Goal: Information Seeking & Learning: Learn about a topic

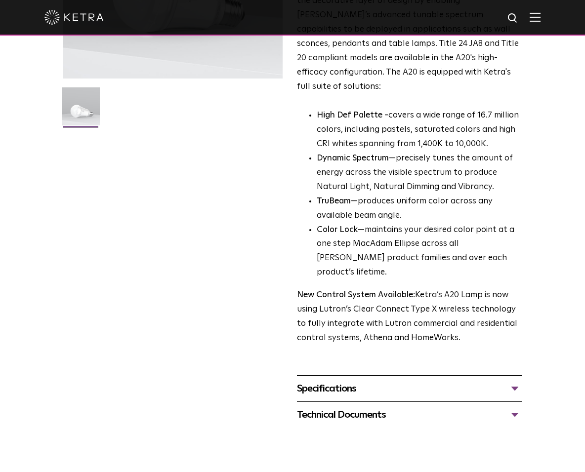
scroll to position [296, 0]
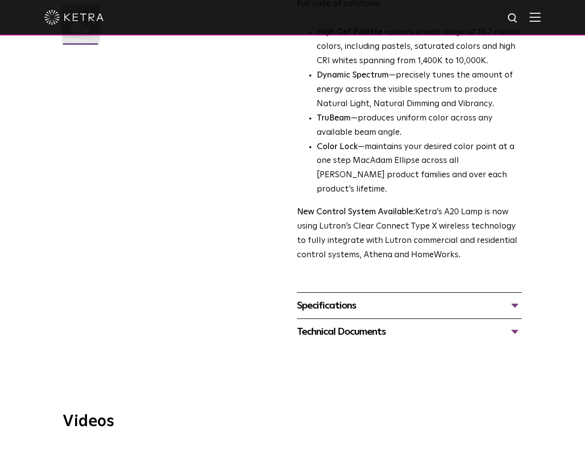
click at [338, 324] on div "Technical Documents" at bounding box center [409, 332] width 225 height 16
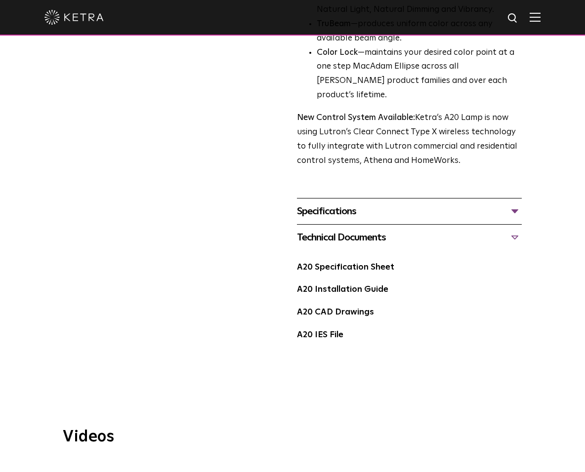
scroll to position [494, 0]
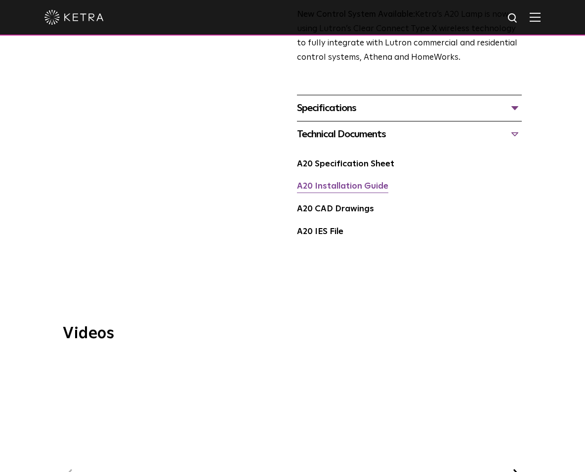
click at [328, 182] on link "A20 Installation Guide" at bounding box center [342, 186] width 91 height 8
click at [338, 160] on link "A20 Specification Sheet" at bounding box center [345, 164] width 97 height 8
click at [324, 100] on div "Specifications" at bounding box center [409, 108] width 225 height 16
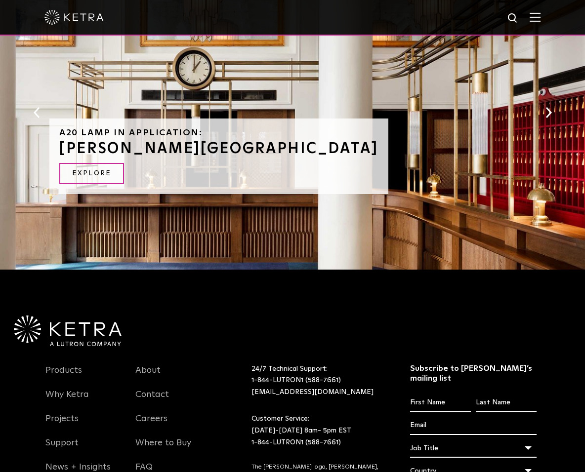
scroll to position [1501, 0]
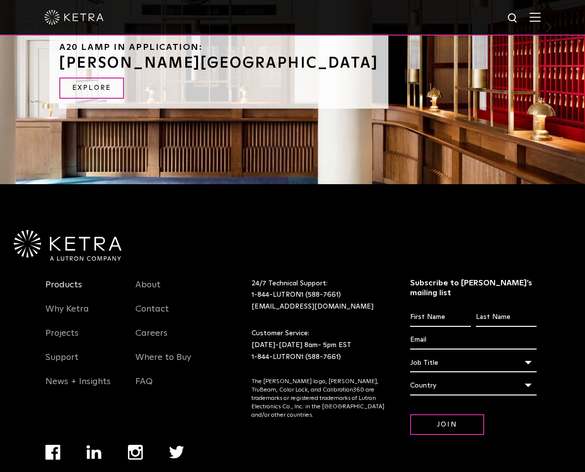
click at [69, 279] on link "Products" at bounding box center [63, 290] width 37 height 23
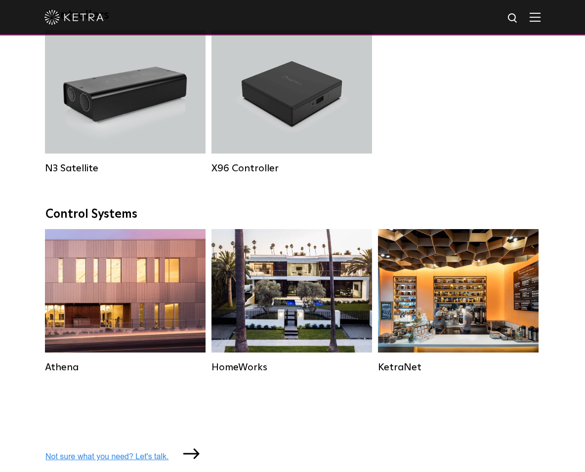
scroll to position [1382, 0]
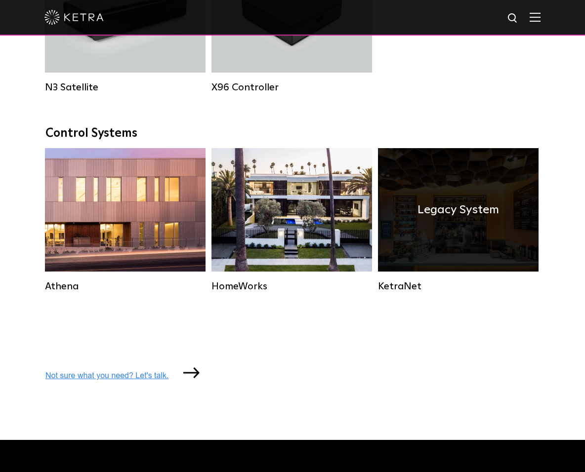
click at [399, 292] on div "KetraNet" at bounding box center [458, 286] width 160 height 12
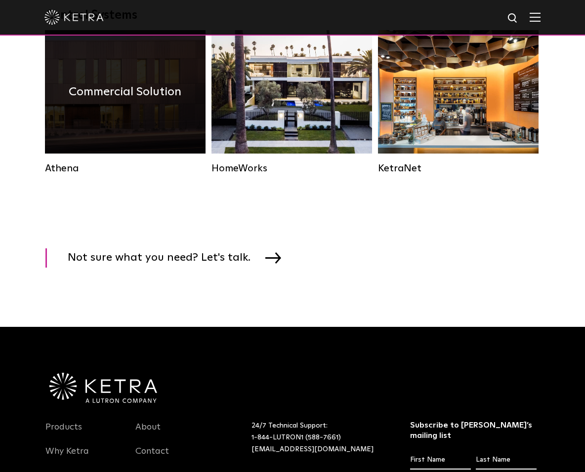
scroll to position [1382, 0]
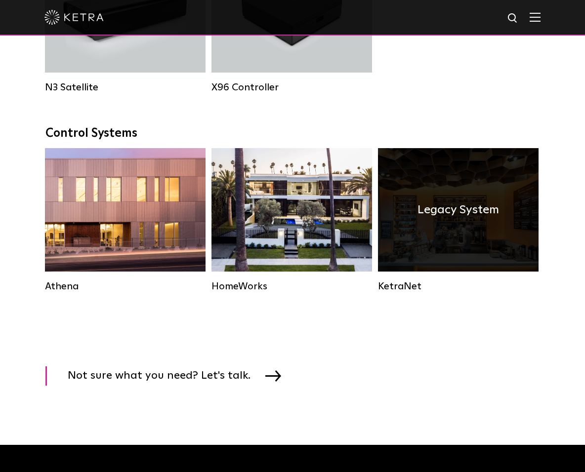
click at [429, 243] on div "Legacy System" at bounding box center [458, 209] width 160 height 123
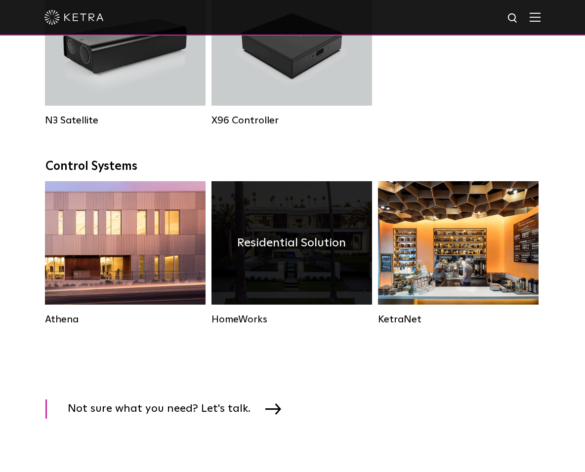
scroll to position [1333, 0]
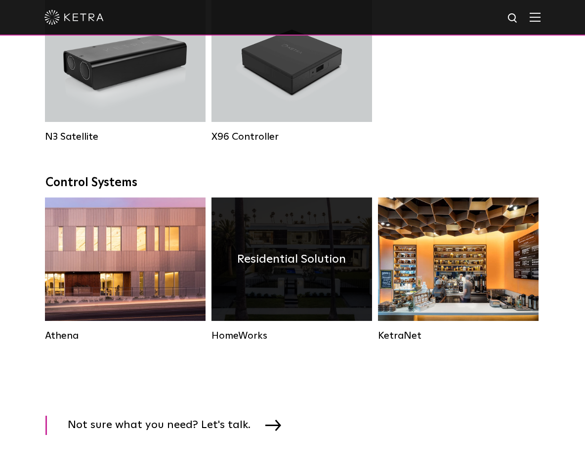
click at [291, 269] on h4 "Residential Solution" at bounding box center [291, 259] width 109 height 19
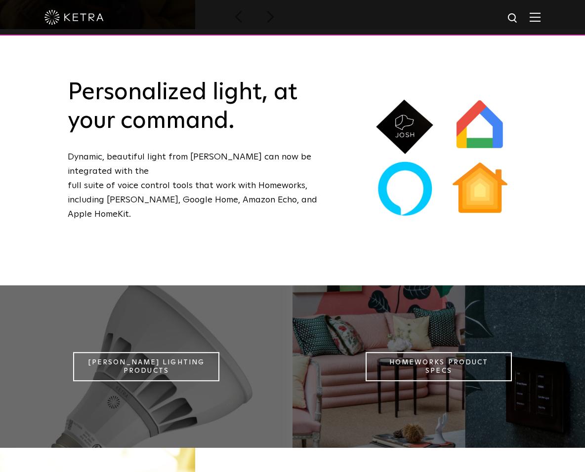
scroll to position [770, 0]
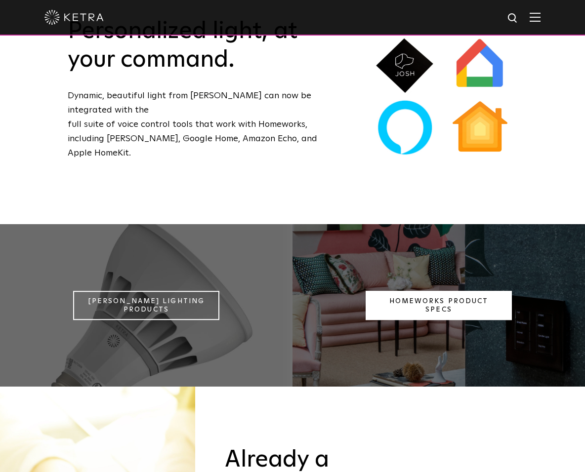
click at [398, 292] on link "Homeworks Product Specs" at bounding box center [438, 306] width 146 height 30
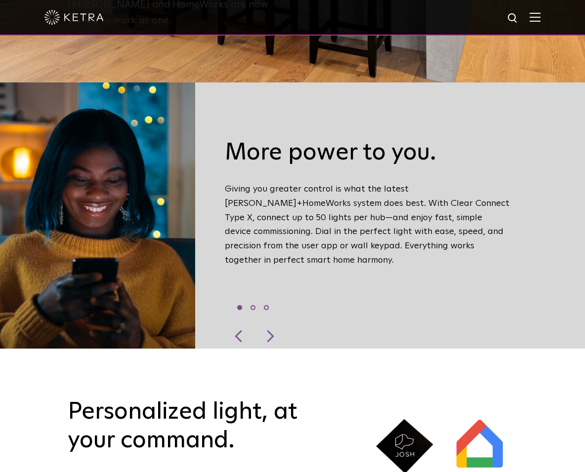
scroll to position [375, 0]
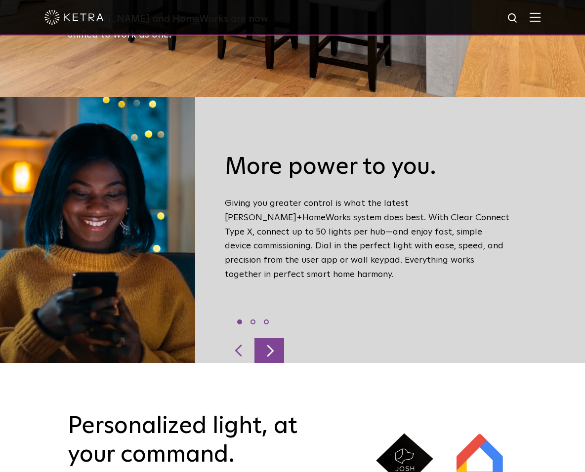
click at [275, 338] on div at bounding box center [269, 350] width 30 height 25
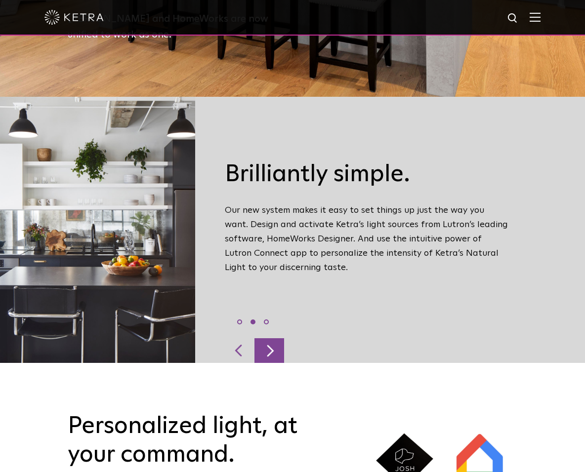
click at [273, 338] on div at bounding box center [269, 350] width 30 height 25
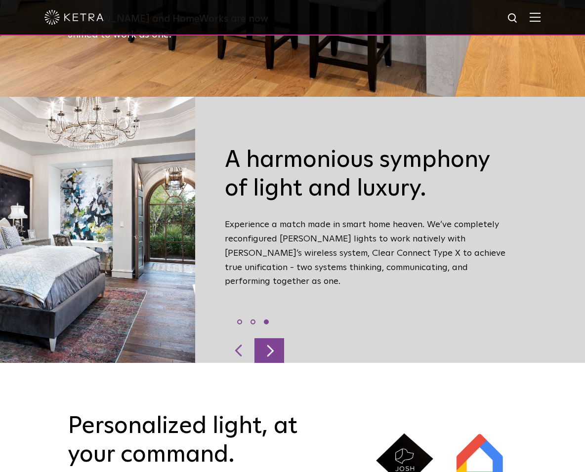
click at [273, 338] on div at bounding box center [269, 350] width 30 height 25
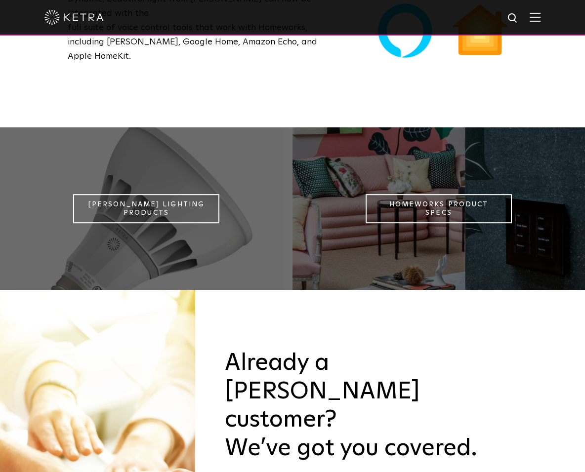
scroll to position [869, 0]
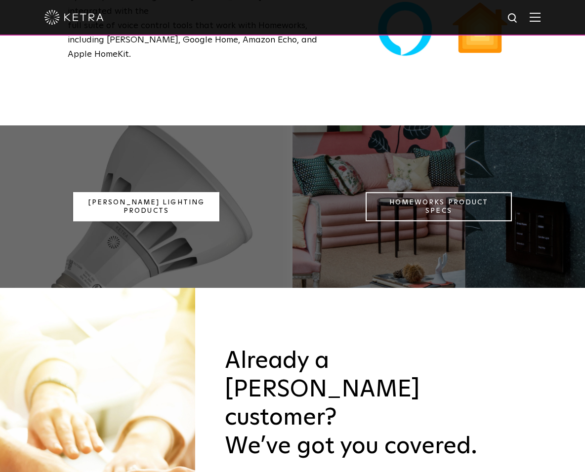
click at [117, 194] on link "Ketra Lighting Products" at bounding box center [146, 207] width 146 height 30
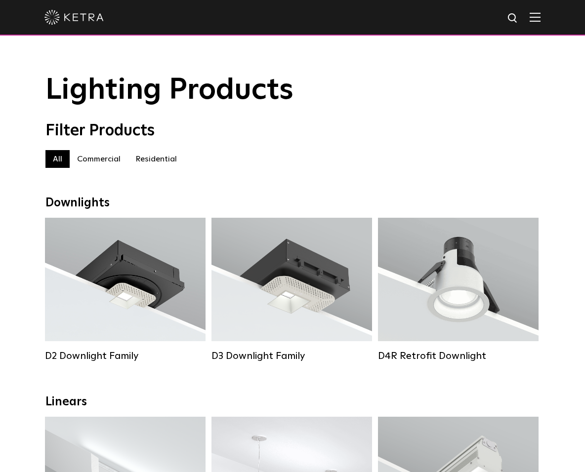
click at [158, 164] on label "Residential" at bounding box center [156, 159] width 56 height 18
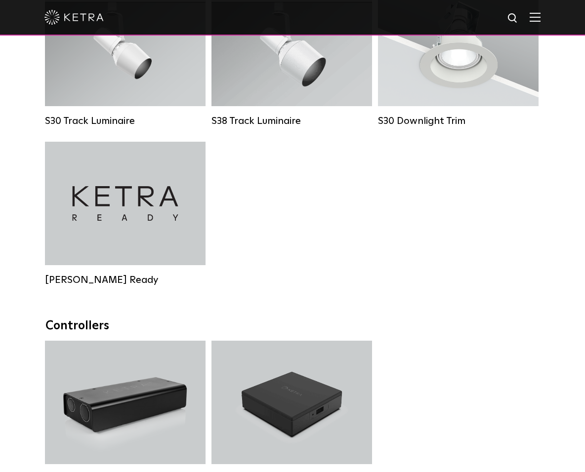
scroll to position [889, 0]
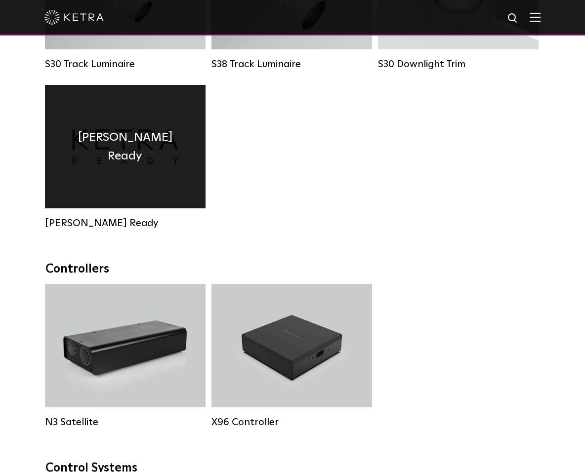
click at [114, 161] on h4 "[PERSON_NAME] Ready" at bounding box center [125, 147] width 131 height 38
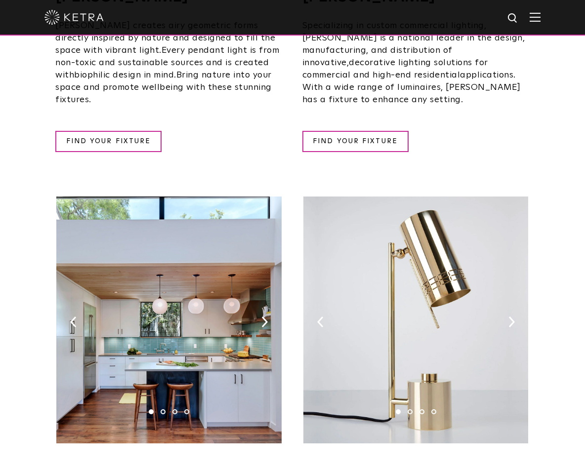
scroll to position [1037, 0]
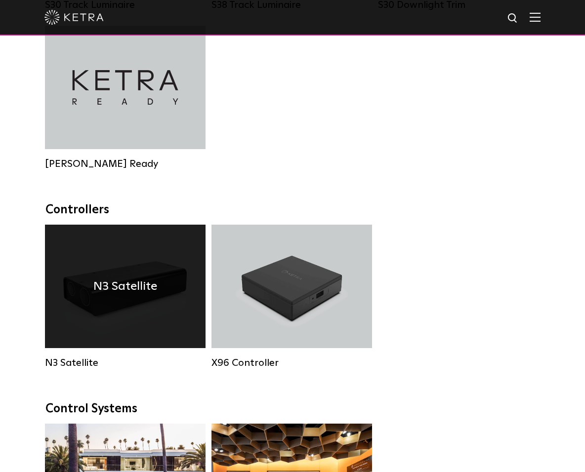
scroll to position [1037, 0]
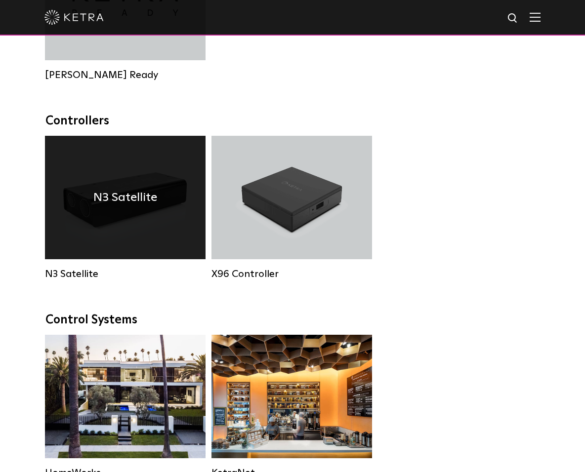
click at [110, 207] on h4 "N3 Satellite" at bounding box center [125, 197] width 64 height 19
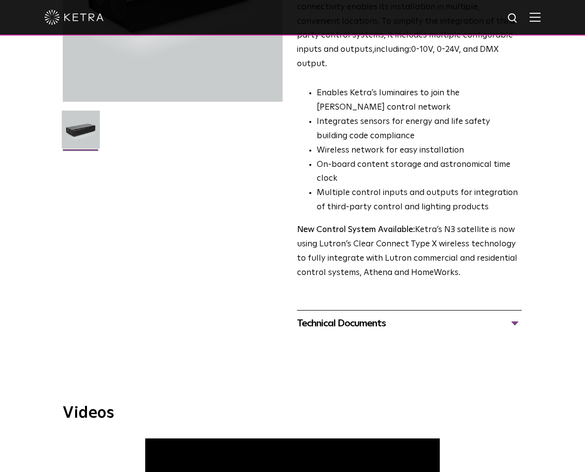
scroll to position [247, 0]
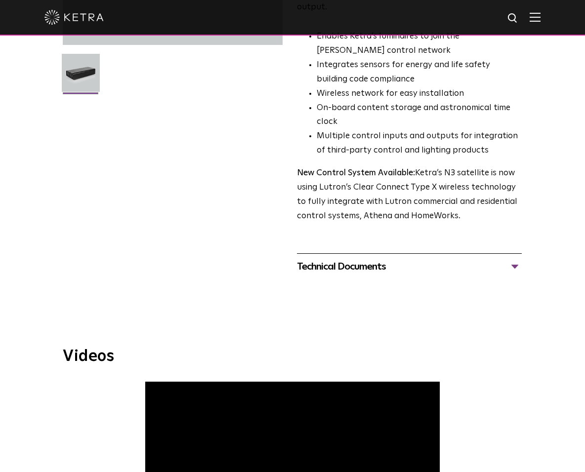
click at [363, 259] on div "Technical Documents" at bounding box center [409, 267] width 225 height 16
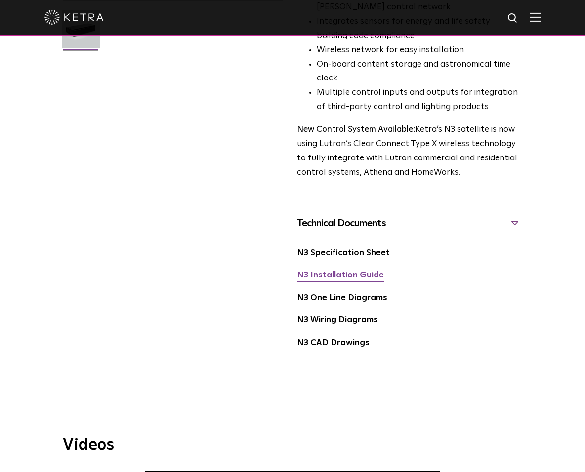
scroll to position [346, 0]
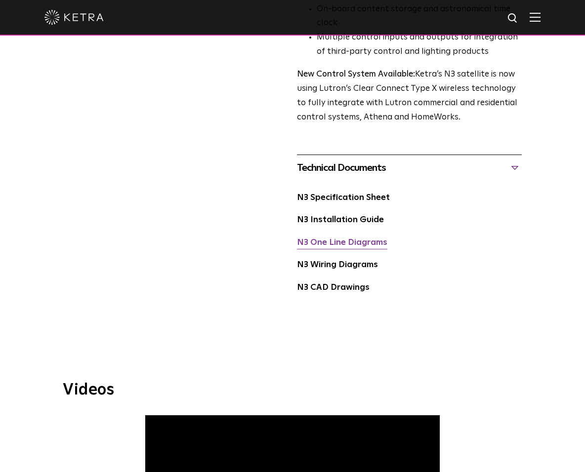
click at [367, 238] on link "N3 One Line Diagrams" at bounding box center [342, 242] width 90 height 8
click at [357, 261] on link "N3 Wiring Diagrams" at bounding box center [337, 265] width 81 height 8
click at [329, 194] on link "N3 Specification Sheet" at bounding box center [343, 198] width 93 height 8
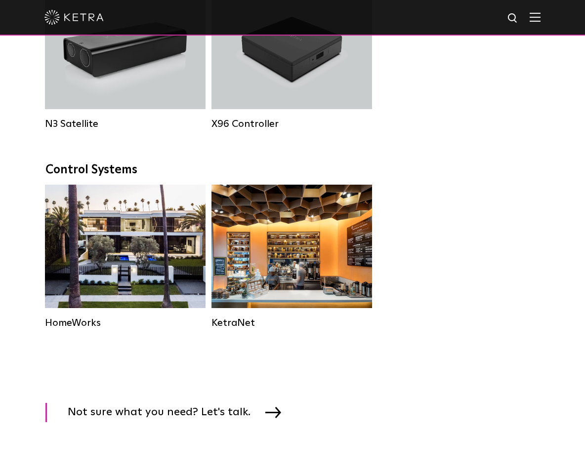
scroll to position [1105, 0]
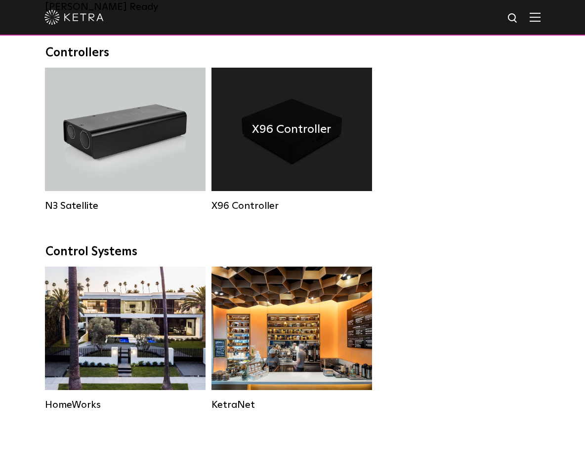
click at [268, 139] on h4 "X96 Controller" at bounding box center [291, 129] width 79 height 19
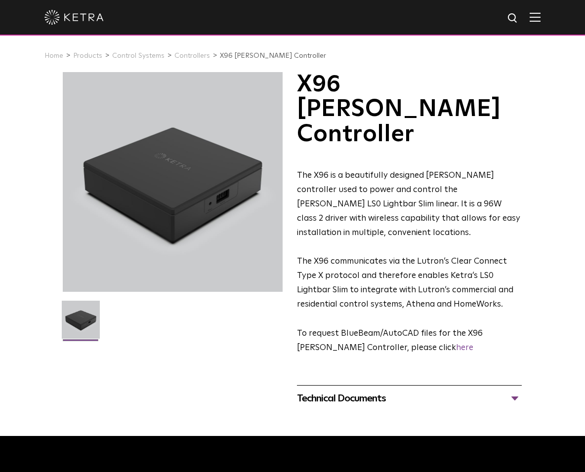
click at [372, 391] on div "Technical Documents" at bounding box center [409, 399] width 225 height 16
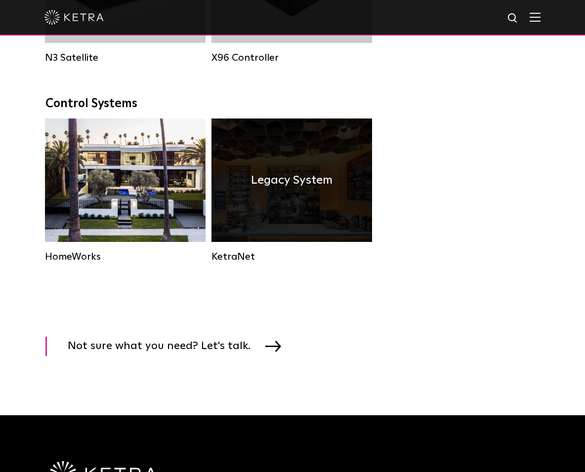
scroll to position [1302, 0]
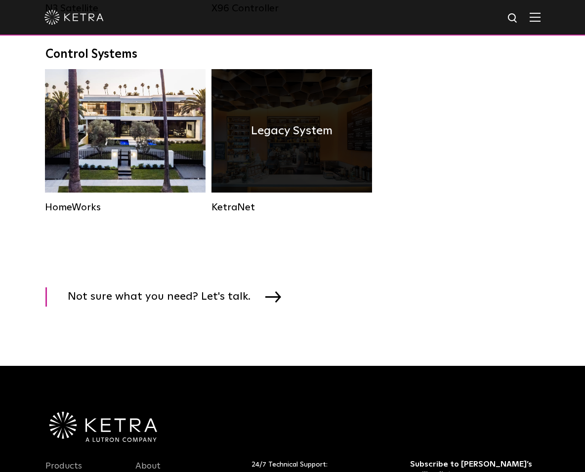
click at [271, 140] on h4 "Legacy System" at bounding box center [291, 130] width 81 height 19
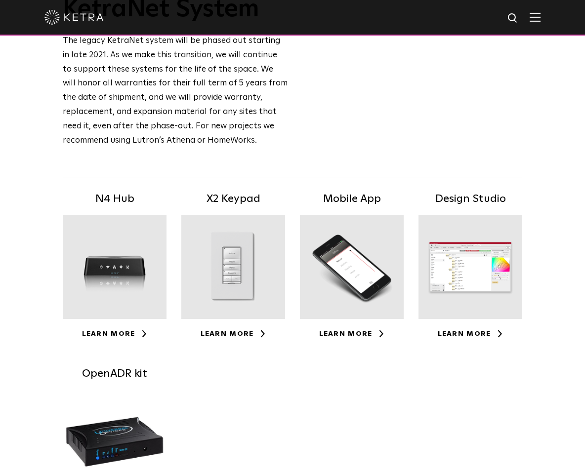
scroll to position [148, 0]
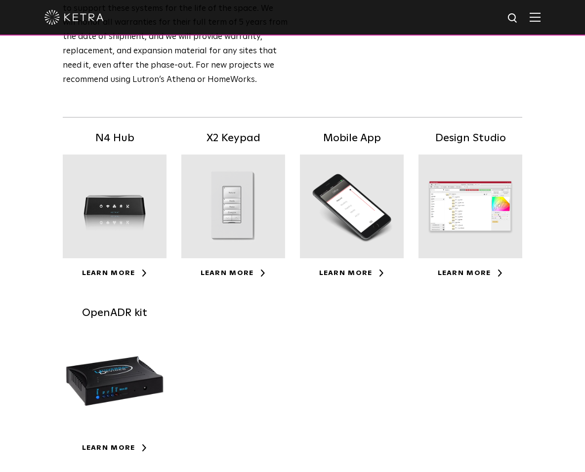
click at [125, 209] on div at bounding box center [115, 207] width 104 height 104
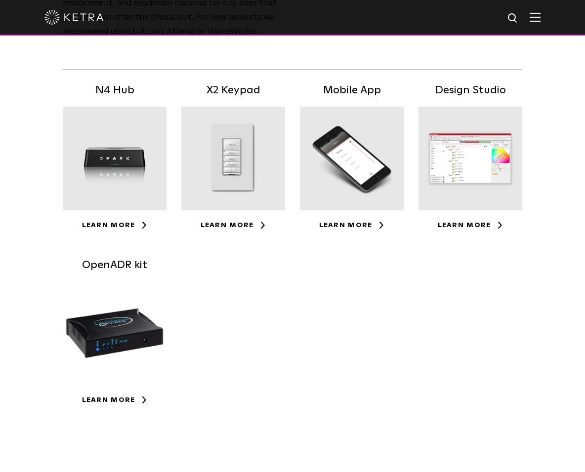
scroll to position [247, 0]
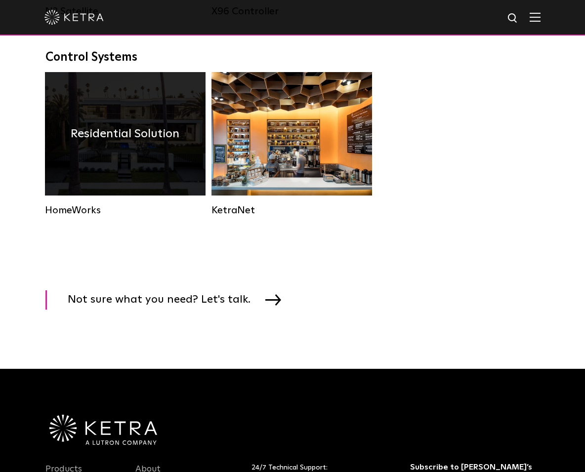
scroll to position [1154, 0]
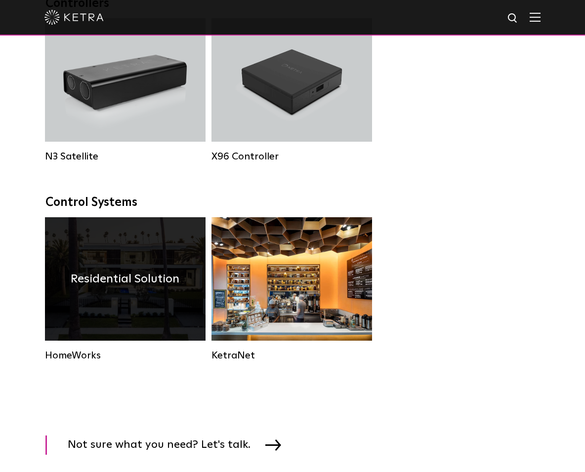
click at [126, 288] on h4 "Residential Solution" at bounding box center [125, 279] width 109 height 19
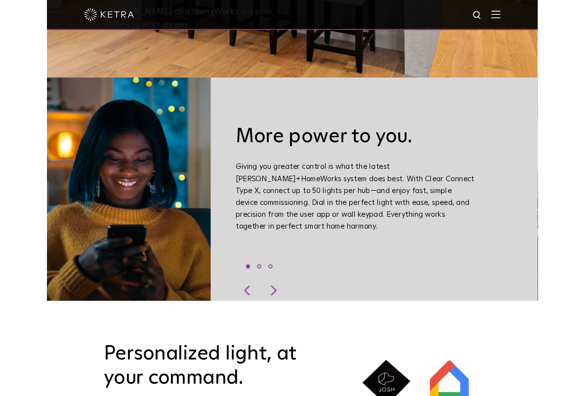
scroll to position [395, 0]
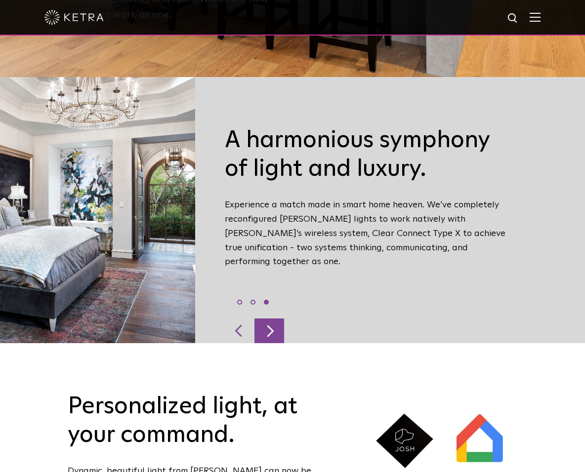
click at [278, 318] on div at bounding box center [269, 330] width 30 height 25
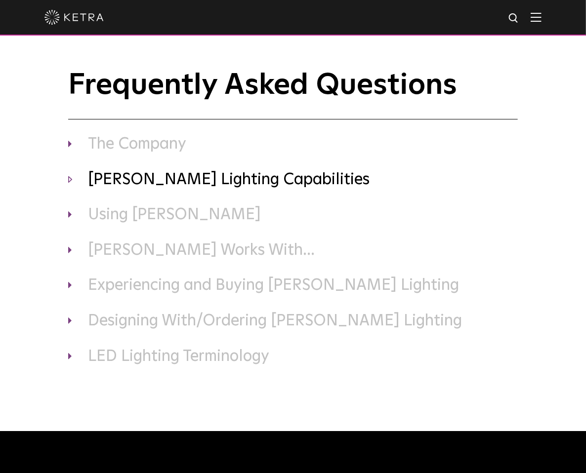
click at [111, 182] on h3 "[PERSON_NAME] Lighting Capabilities" at bounding box center [292, 180] width 449 height 21
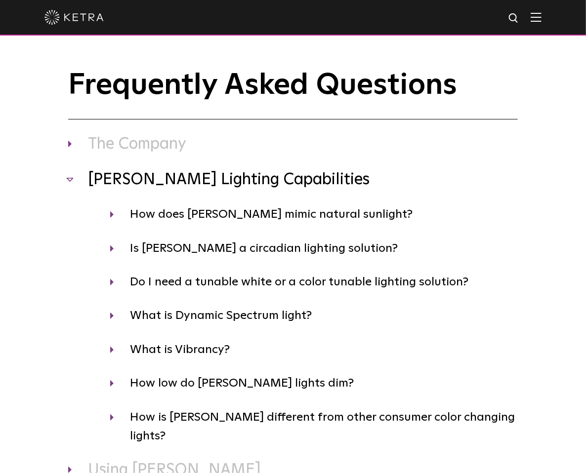
click at [112, 182] on h3 "[PERSON_NAME] Lighting Capabilities" at bounding box center [292, 180] width 449 height 21
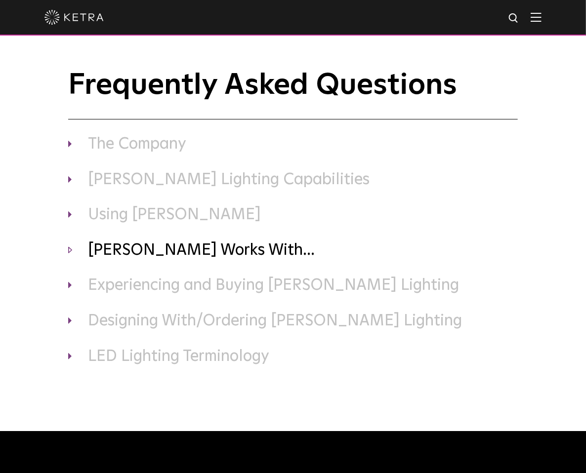
click at [110, 252] on h3 "Ketra Works With..." at bounding box center [292, 250] width 449 height 21
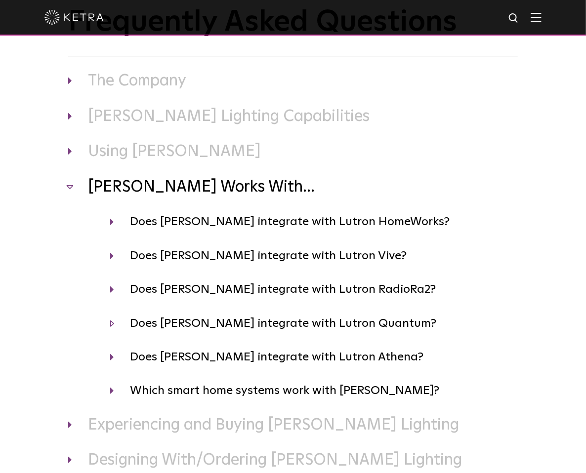
scroll to position [148, 0]
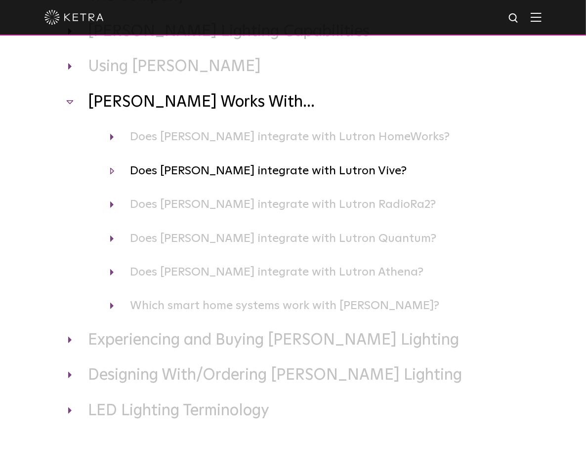
click at [185, 174] on h4 "Does Ketra integrate with Lutron Vive?" at bounding box center [313, 170] width 407 height 19
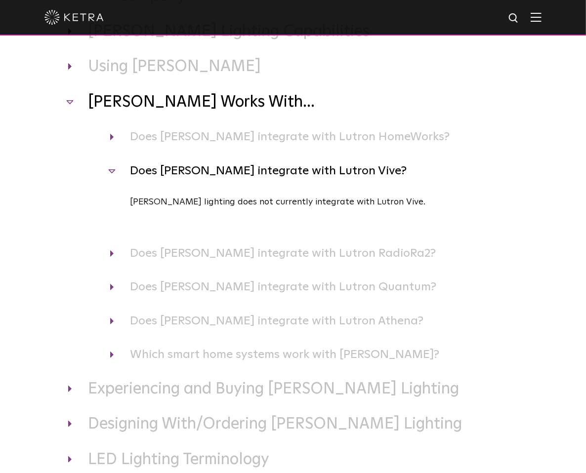
click at [185, 174] on h4 "Does Ketra integrate with Lutron Vive?" at bounding box center [313, 170] width 407 height 19
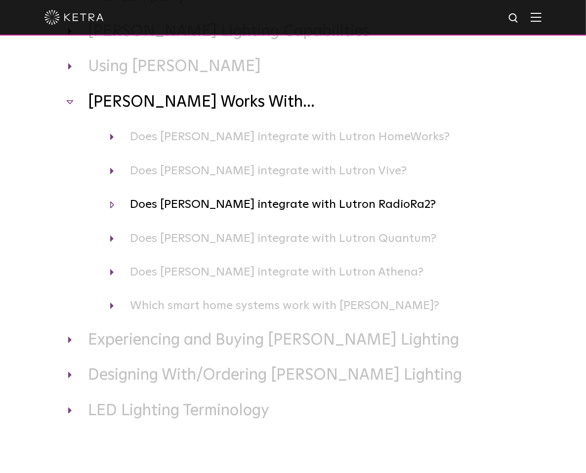
click at [183, 208] on h4 "Does Ketra integrate with Lutron RadioRa2?" at bounding box center [313, 204] width 407 height 19
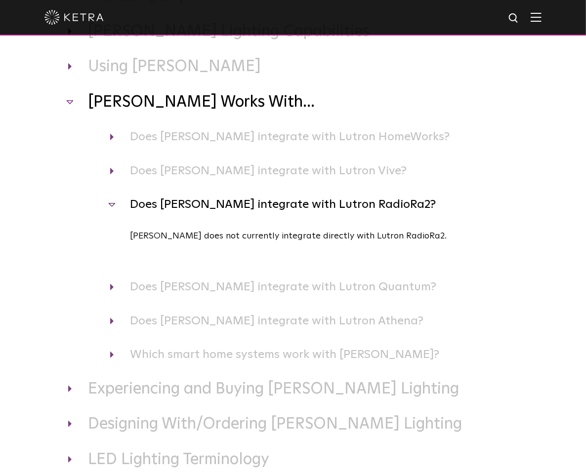
click at [183, 208] on h4 "Does Ketra integrate with Lutron RadioRa2?" at bounding box center [313, 204] width 407 height 19
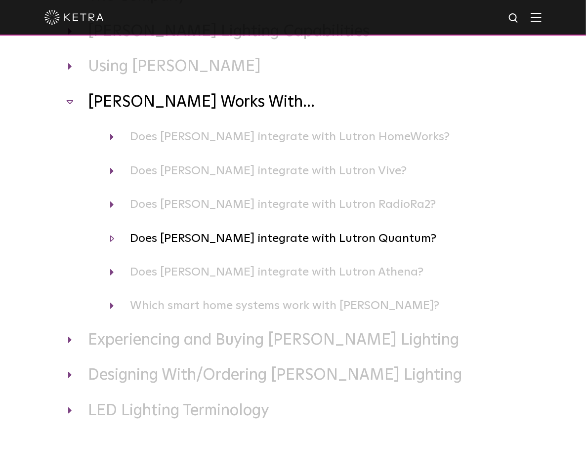
click at [185, 238] on h4 "Does Ketra integrate with Lutron Quantum?" at bounding box center [313, 238] width 407 height 19
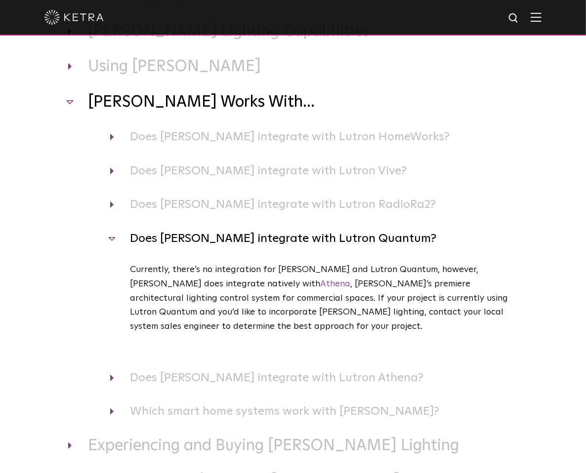
click at [185, 238] on h4 "Does Ketra integrate with Lutron Quantum?" at bounding box center [313, 238] width 407 height 19
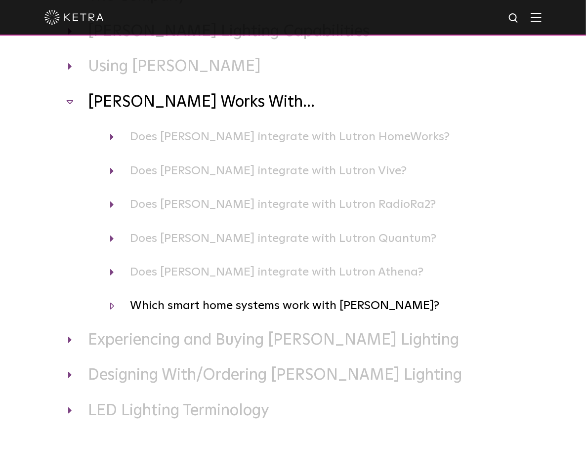
click at [168, 306] on h4 "Which smart home systems work with Ketra?" at bounding box center [313, 305] width 407 height 19
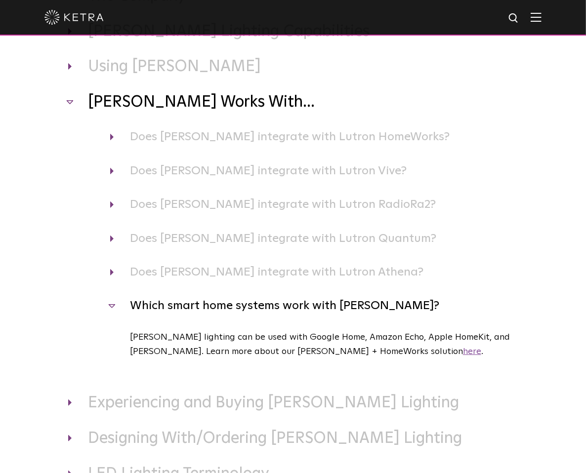
click at [463, 354] on link "here" at bounding box center [472, 351] width 18 height 9
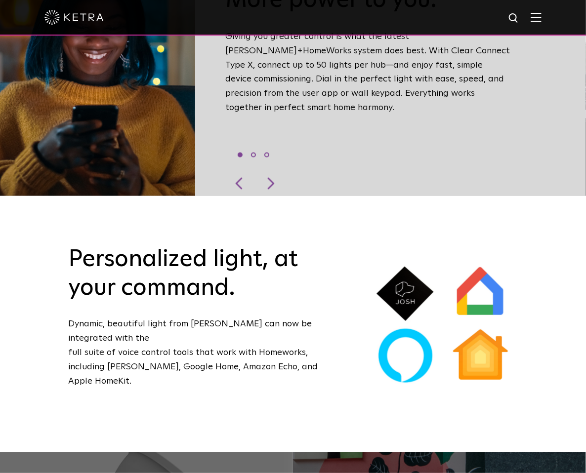
scroll to position [839, 0]
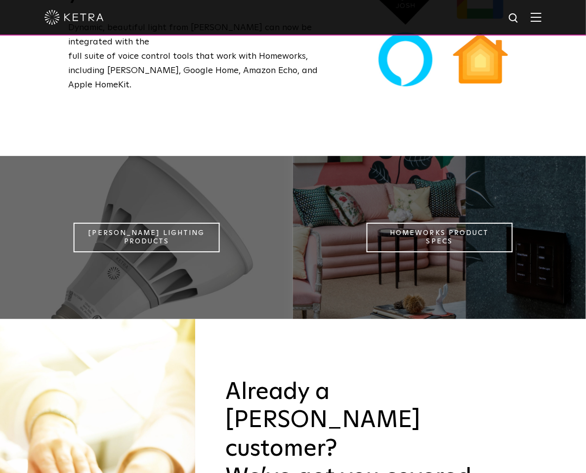
click at [434, 223] on link "Homeworks Product Specs" at bounding box center [439, 238] width 147 height 30
click at [74, 17] on img at bounding box center [73, 17] width 59 height 15
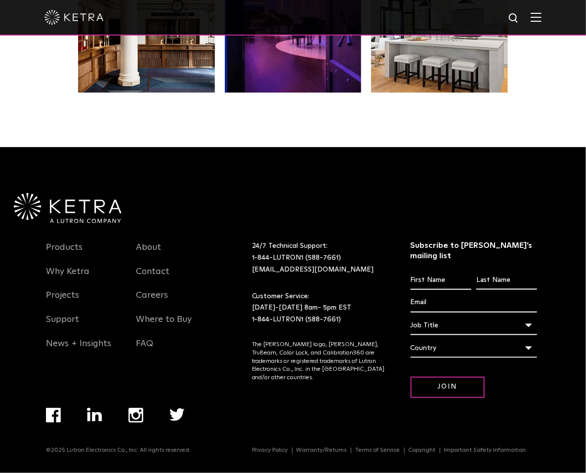
scroll to position [2075, 0]
click at [63, 258] on link "Products" at bounding box center [64, 253] width 37 height 23
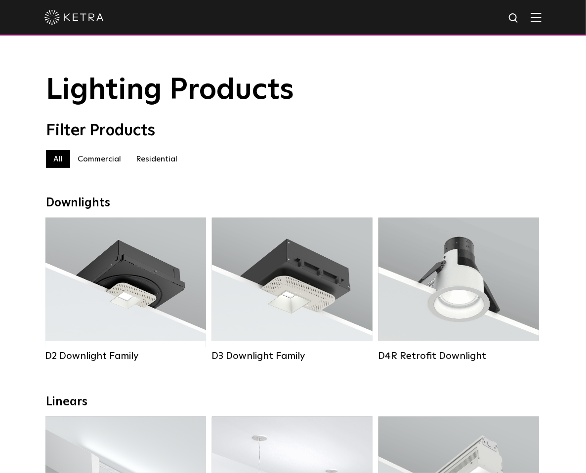
click at [103, 79] on span "Lighting Products" at bounding box center [170, 91] width 248 height 30
